Goal: Task Accomplishment & Management: Manage account settings

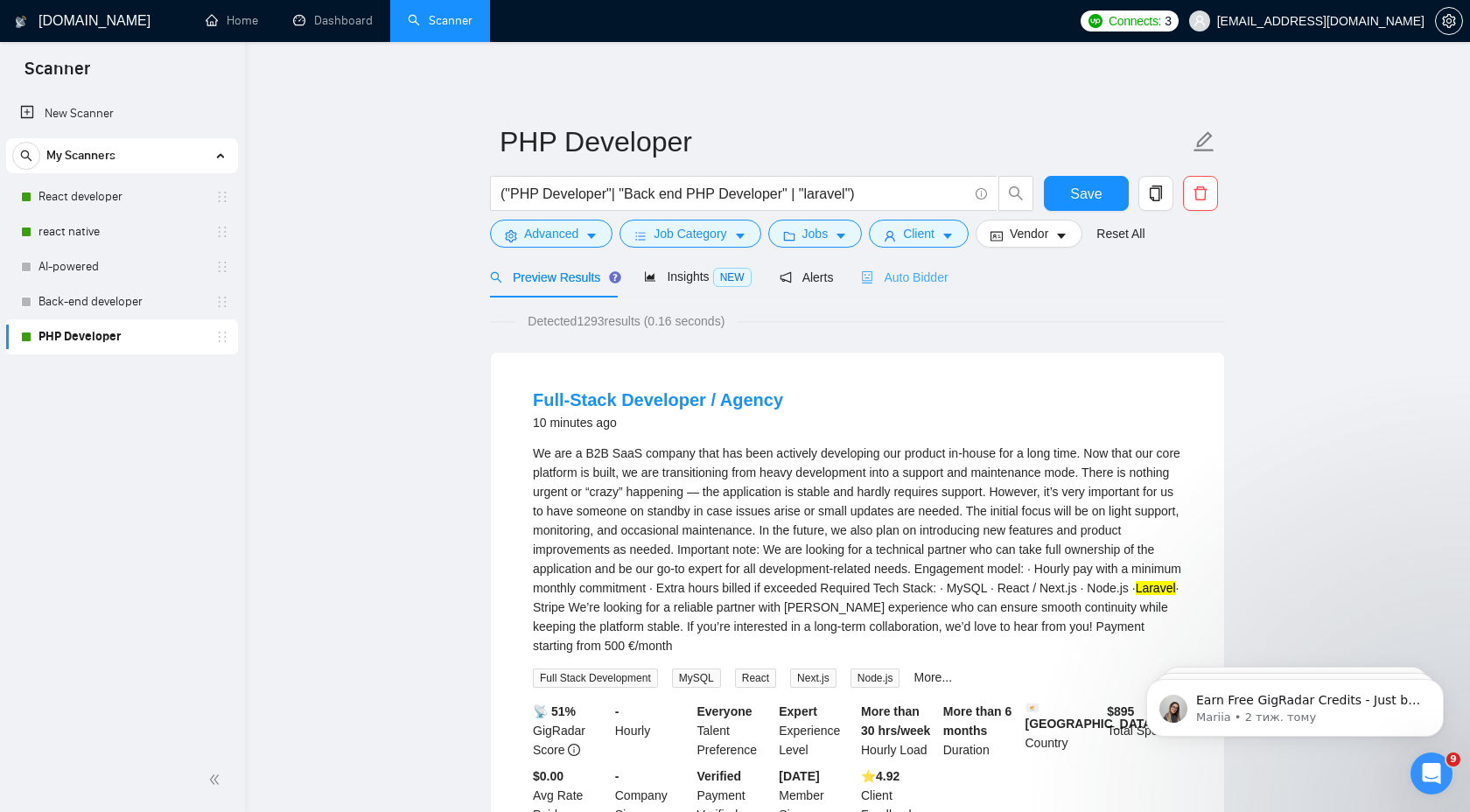
click at [936, 262] on div "Auto Bidder" at bounding box center [904, 277] width 86 height 41
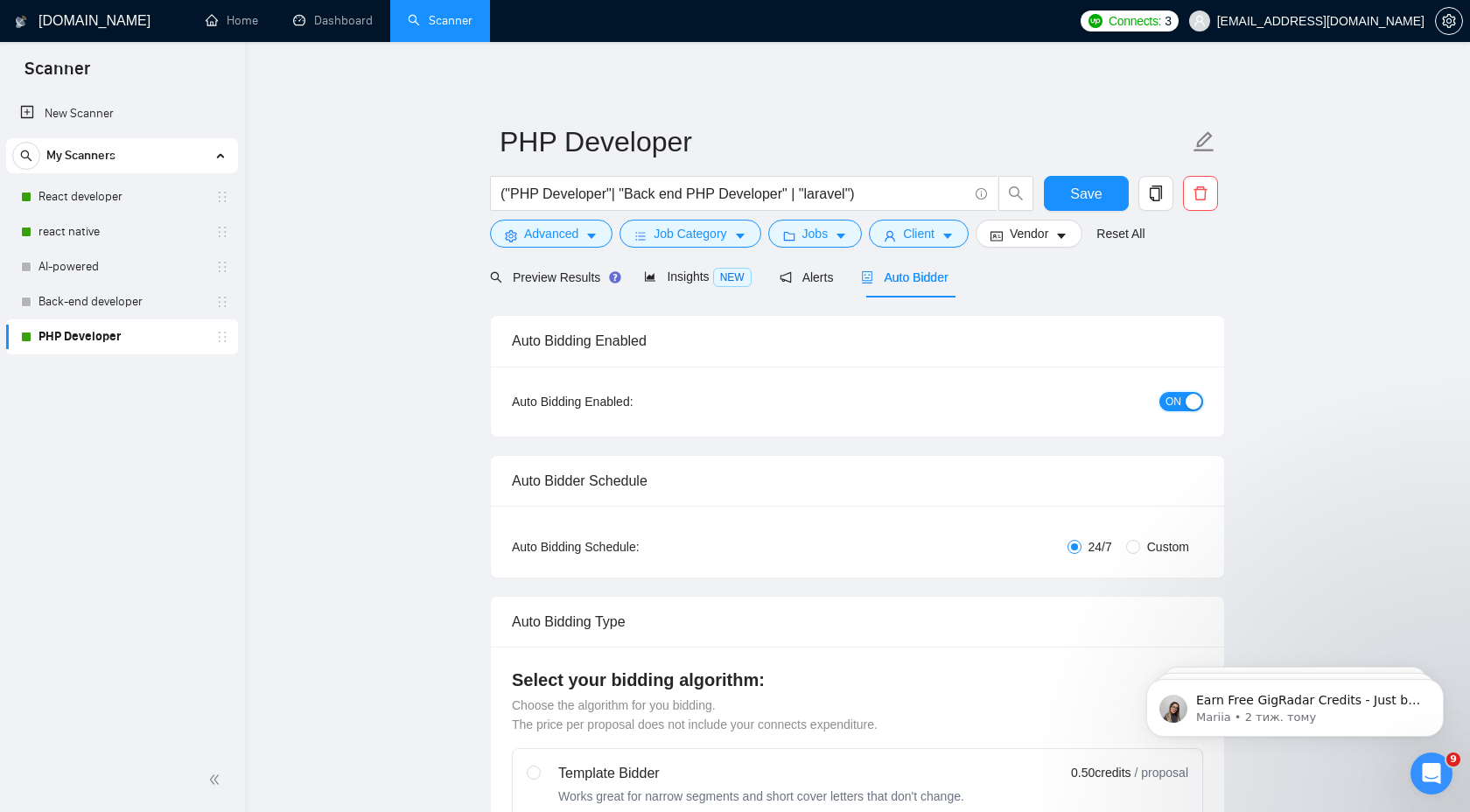
click at [1174, 406] on span "ON" at bounding box center [1173, 402] width 16 height 20
click at [1087, 194] on span "Save" at bounding box center [1085, 193] width 31 height 22
click at [104, 207] on link "React developer" at bounding box center [121, 196] width 166 height 35
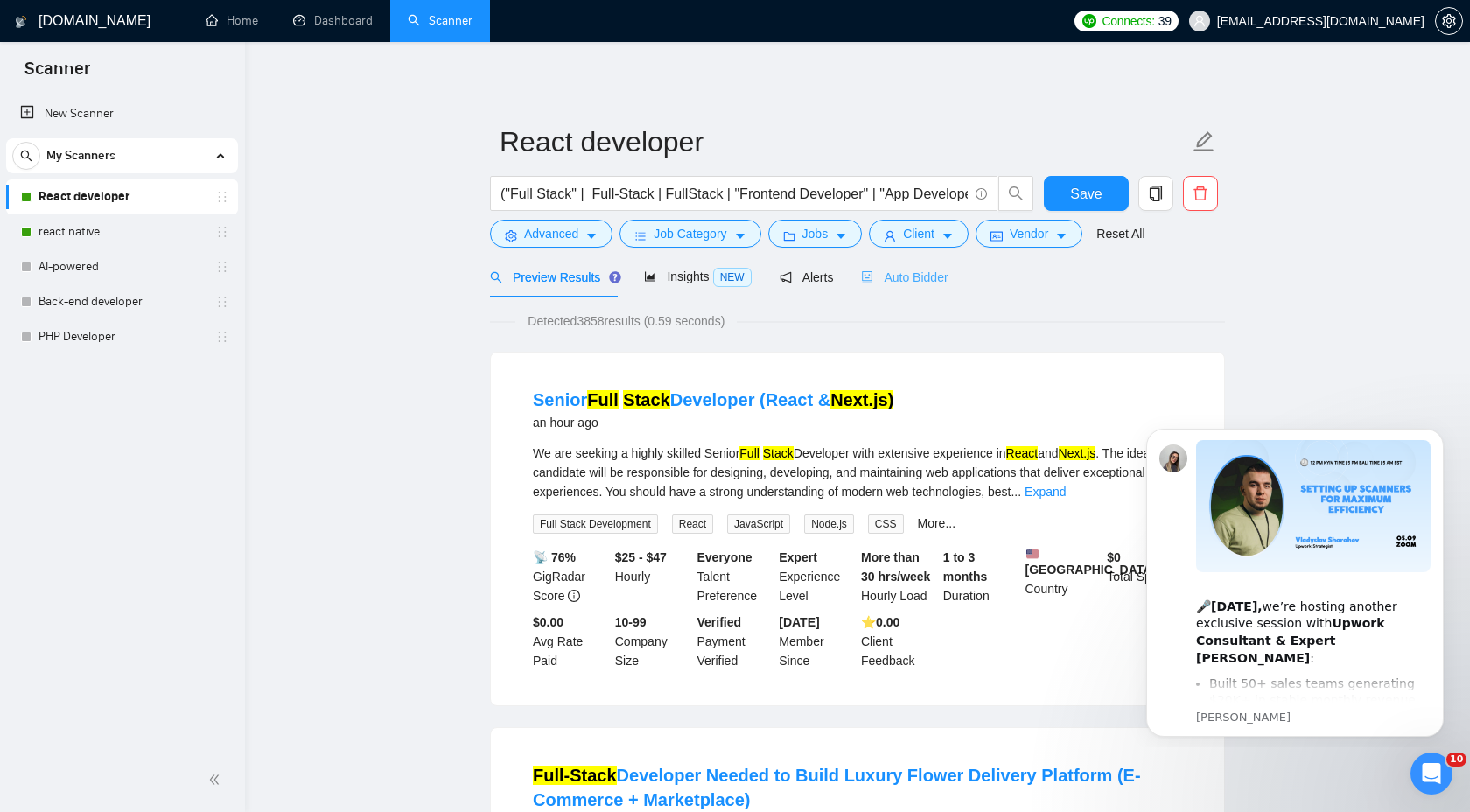
click at [914, 293] on div "Auto Bidder" at bounding box center [904, 277] width 86 height 41
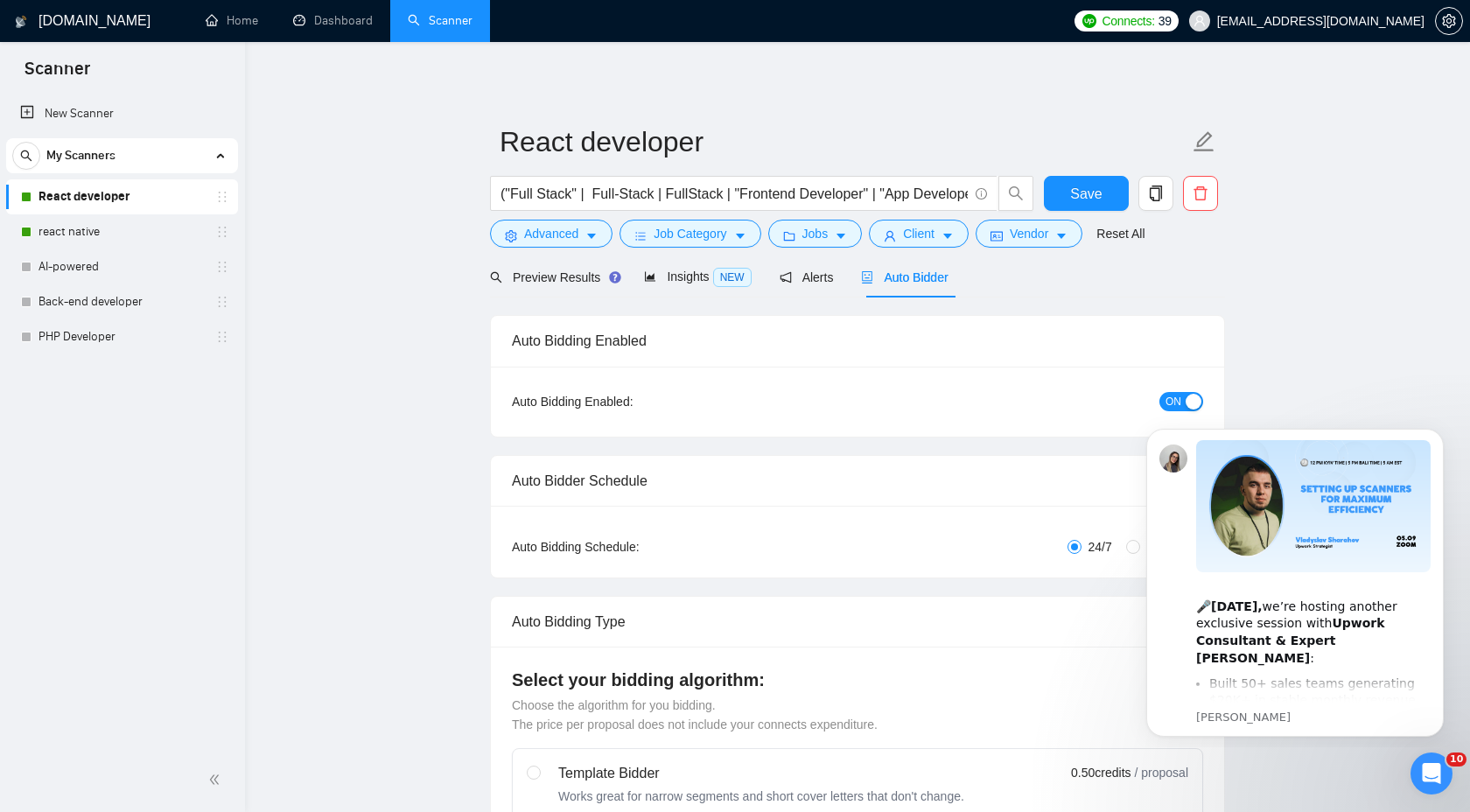
click at [1171, 406] on span "ON" at bounding box center [1173, 402] width 16 height 20
click at [1062, 199] on button "Save" at bounding box center [1086, 193] width 85 height 35
click at [125, 242] on link "react native" at bounding box center [121, 231] width 166 height 35
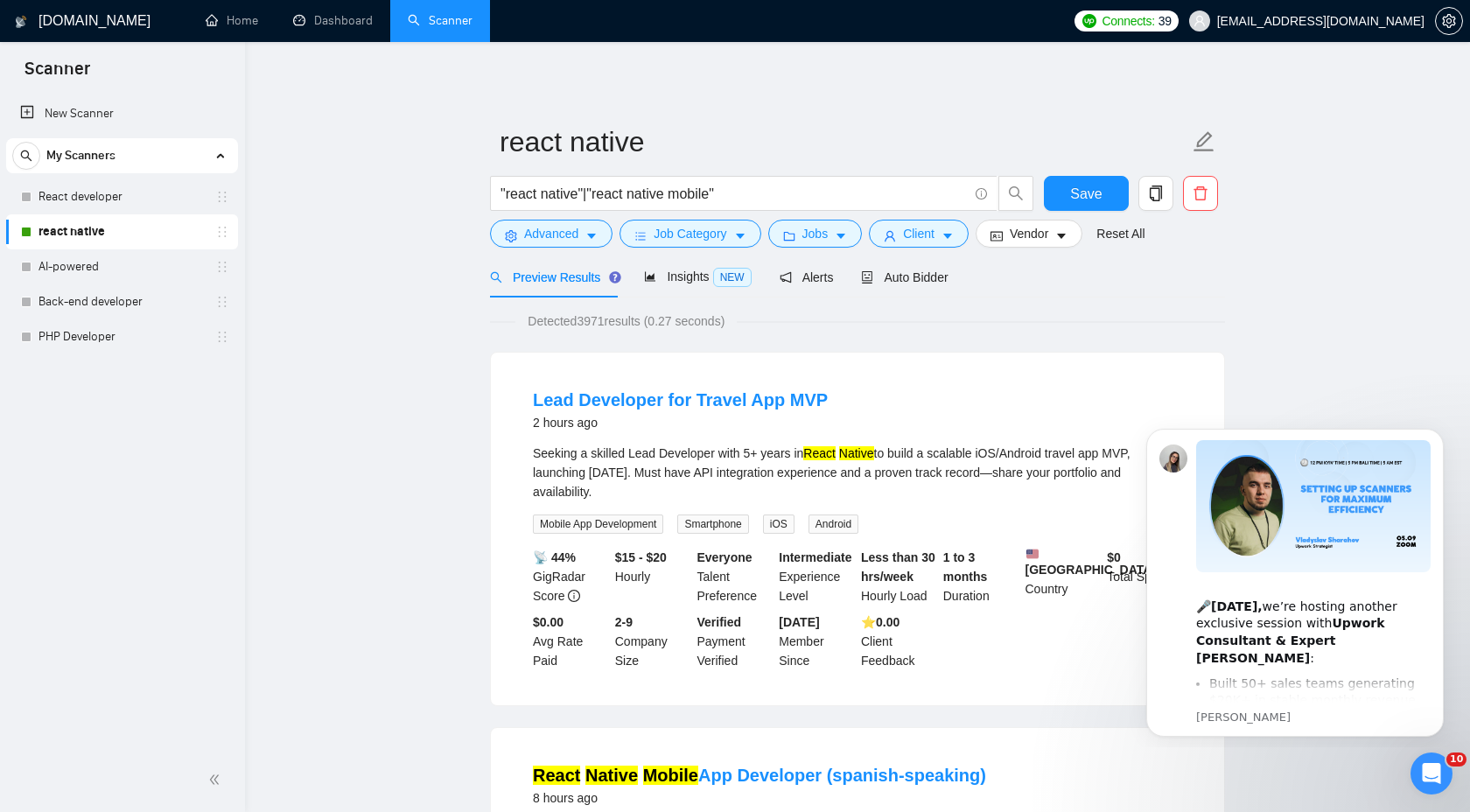
click at [125, 242] on link "react native" at bounding box center [121, 231] width 166 height 35
click at [930, 288] on div "Auto Bidder" at bounding box center [904, 277] width 86 height 41
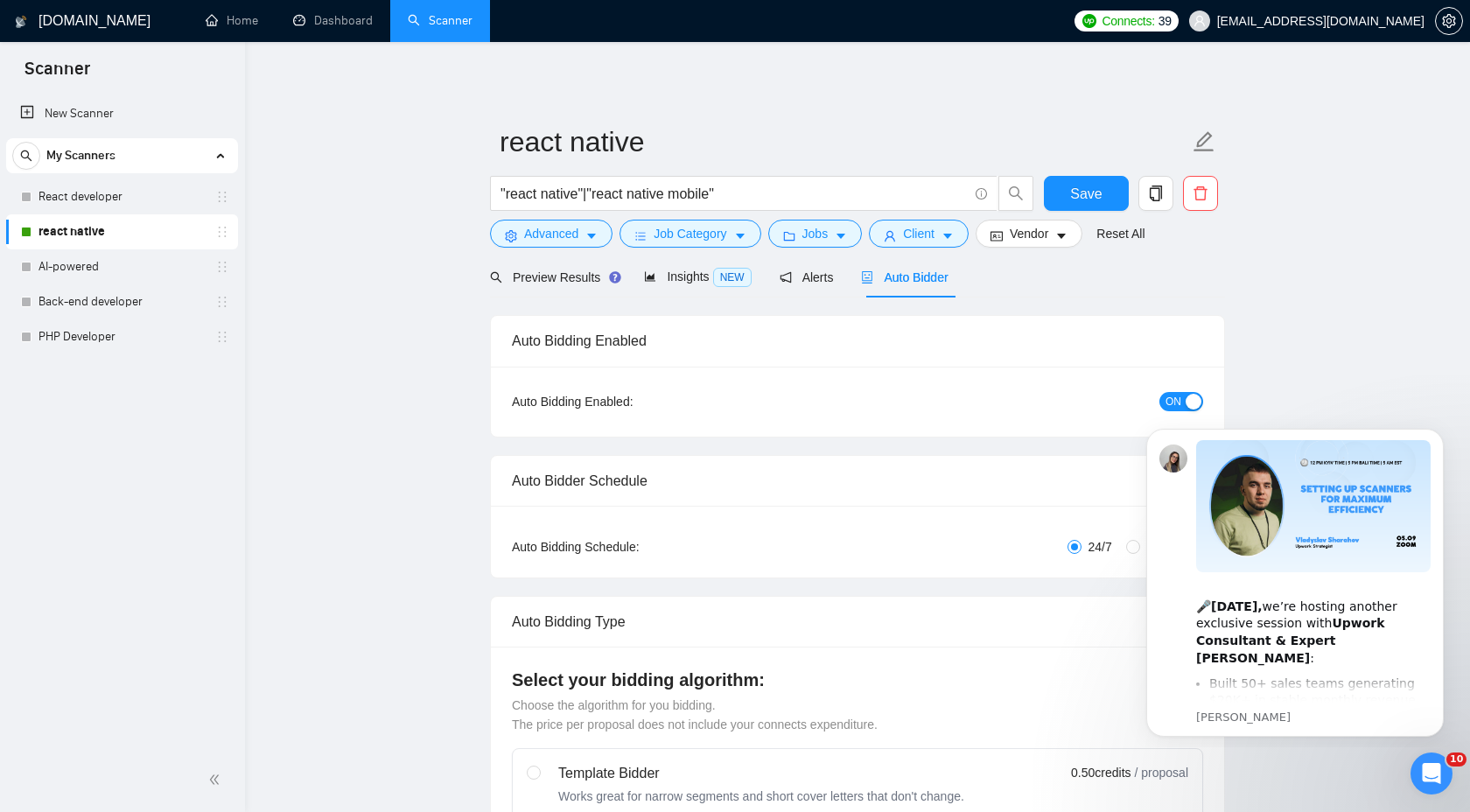
click at [1175, 398] on span "ON" at bounding box center [1173, 402] width 16 height 20
click at [1092, 176] on button "Save" at bounding box center [1086, 193] width 85 height 35
click at [1094, 192] on span "Save" at bounding box center [1085, 193] width 31 height 22
